Goal: Task Accomplishment & Management: Manage account settings

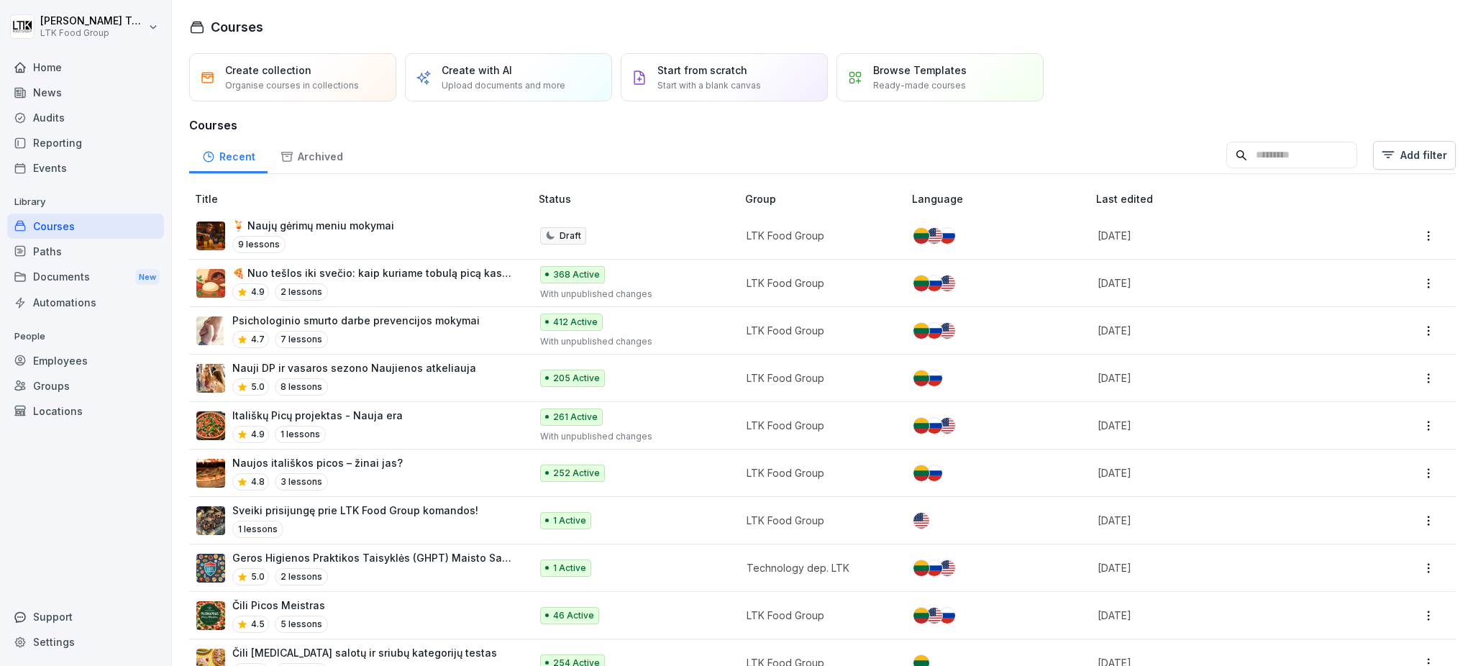
click at [65, 137] on div "Reporting" at bounding box center [85, 142] width 157 height 25
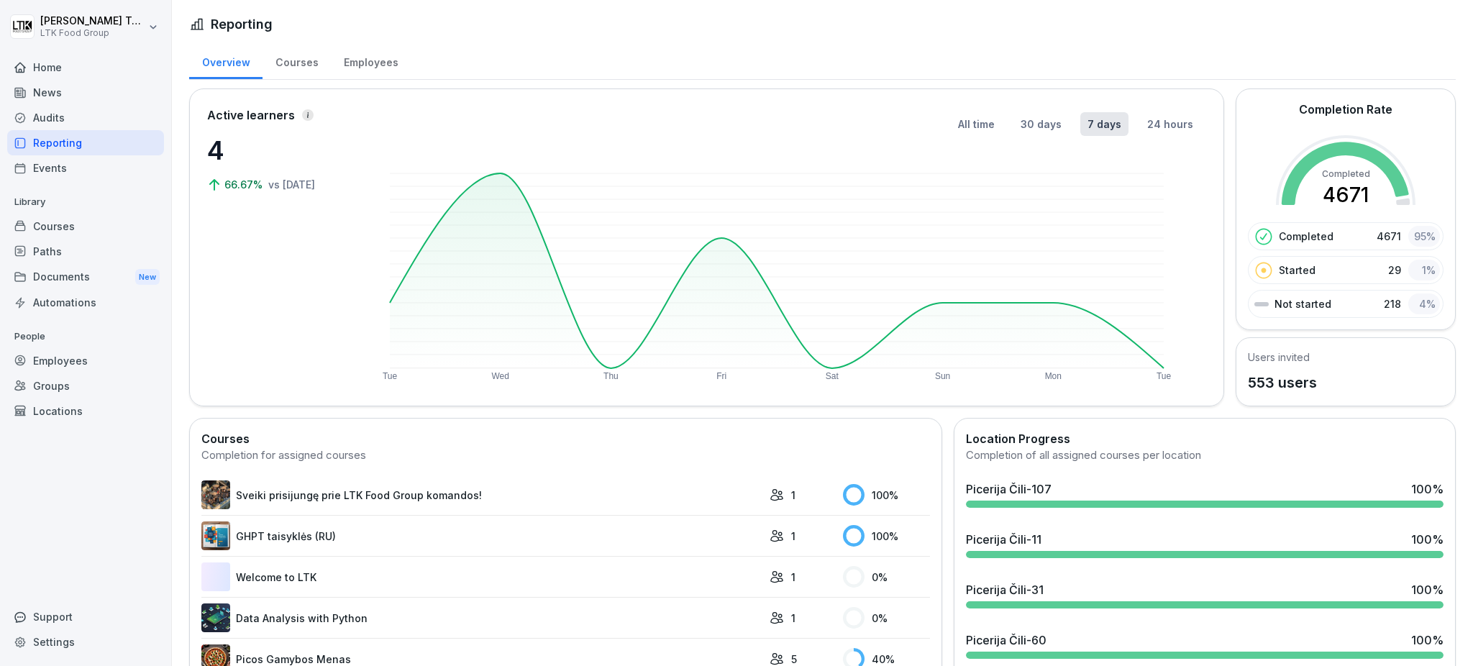
click at [63, 230] on div "Courses" at bounding box center [85, 226] width 157 height 25
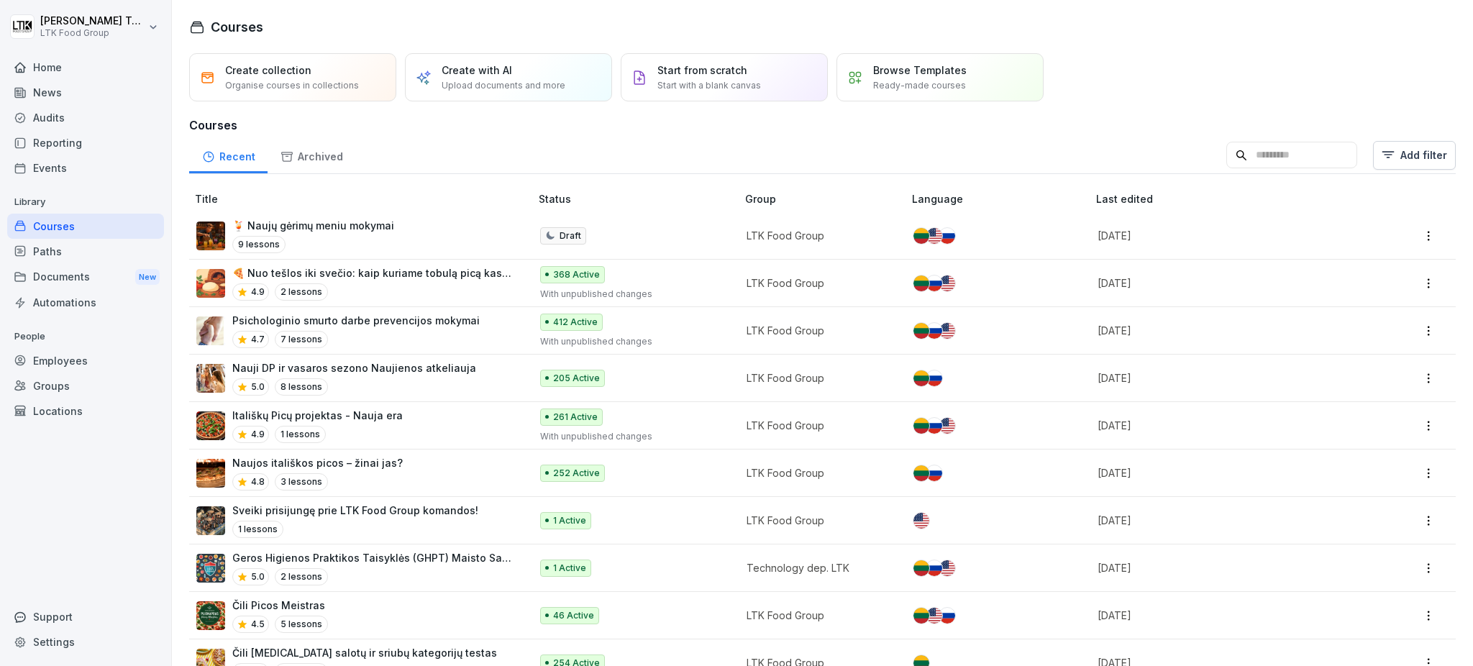
click at [331, 322] on p "Psichologinio smurto darbe prevencijos mokymai" at bounding box center [355, 320] width 247 height 15
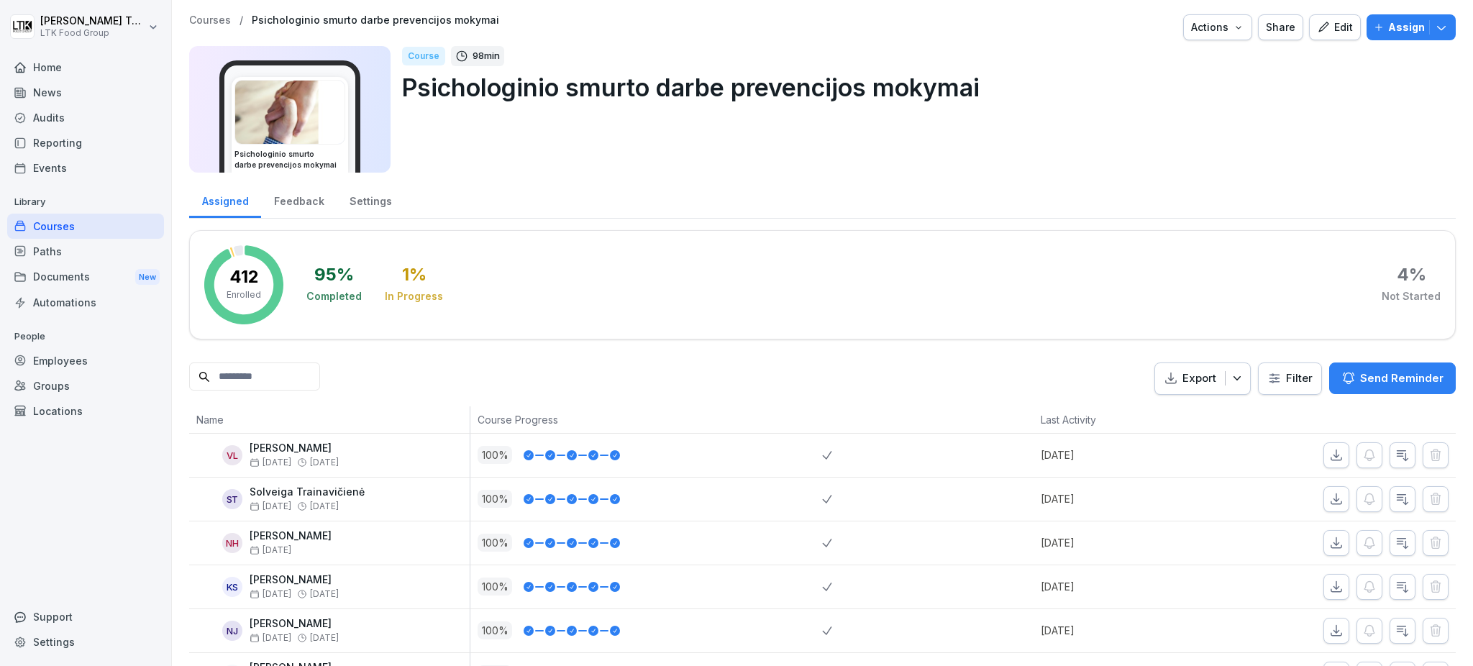
click at [1360, 374] on p "Send Reminder" at bounding box center [1401, 379] width 83 height 16
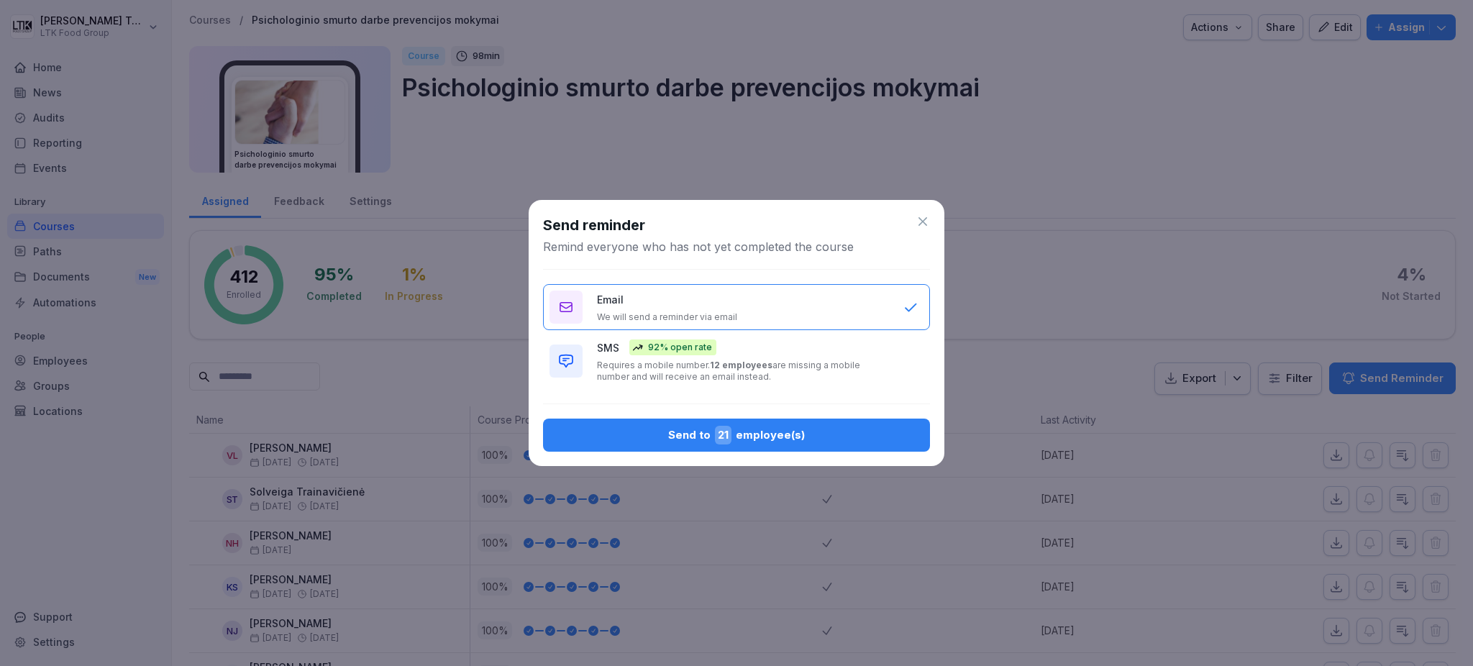
click at [765, 447] on button "Send to 21 employee(s)" at bounding box center [736, 435] width 387 height 33
